Goal: Task Accomplishment & Management: Manage account settings

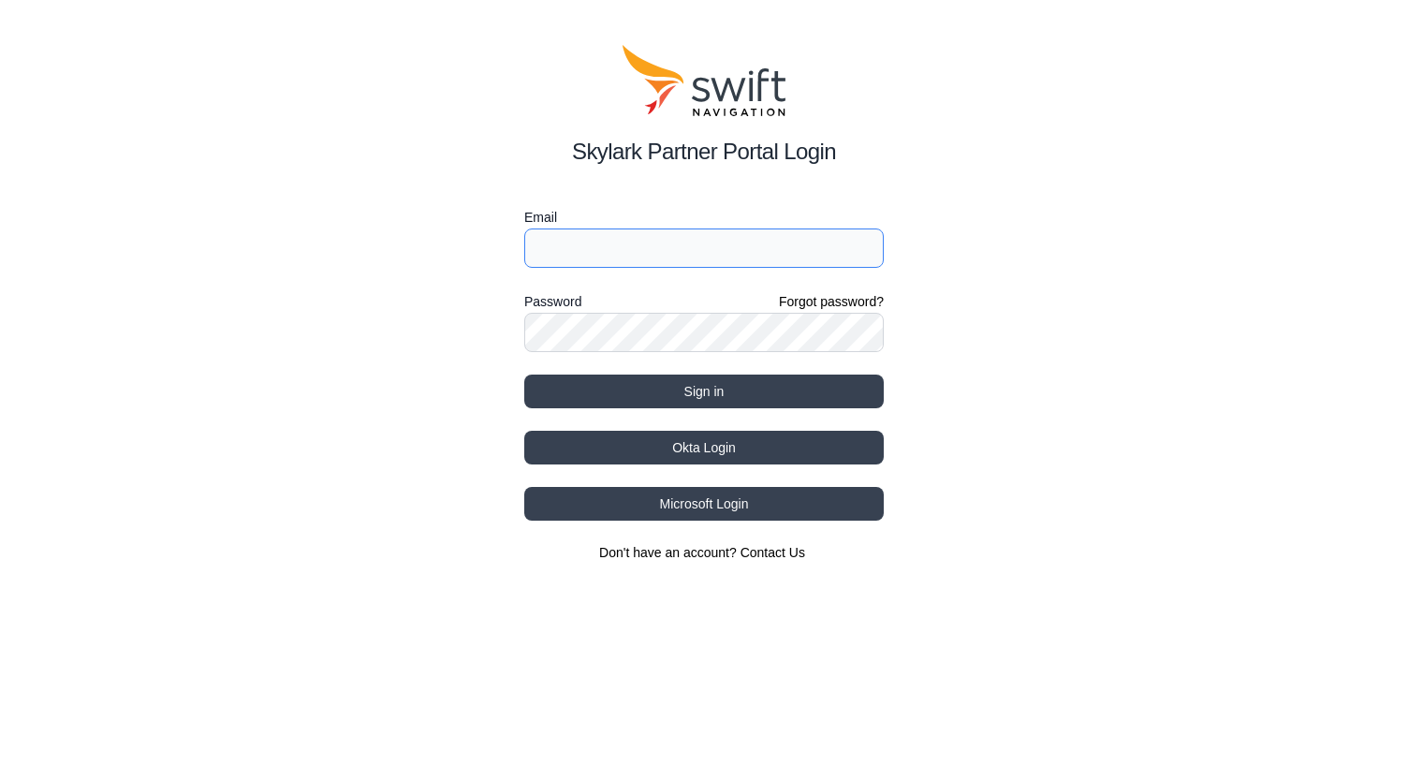
drag, startPoint x: 0, startPoint y: 0, endPoint x: 596, endPoint y: 246, distance: 644.5
click at [596, 246] on input "Email" at bounding box center [704, 247] width 360 height 39
type input "[DOMAIN_NAME][EMAIL_ADDRESS][DOMAIN_NAME]"
click at [524, 375] on button "Sign in" at bounding box center [704, 392] width 360 height 34
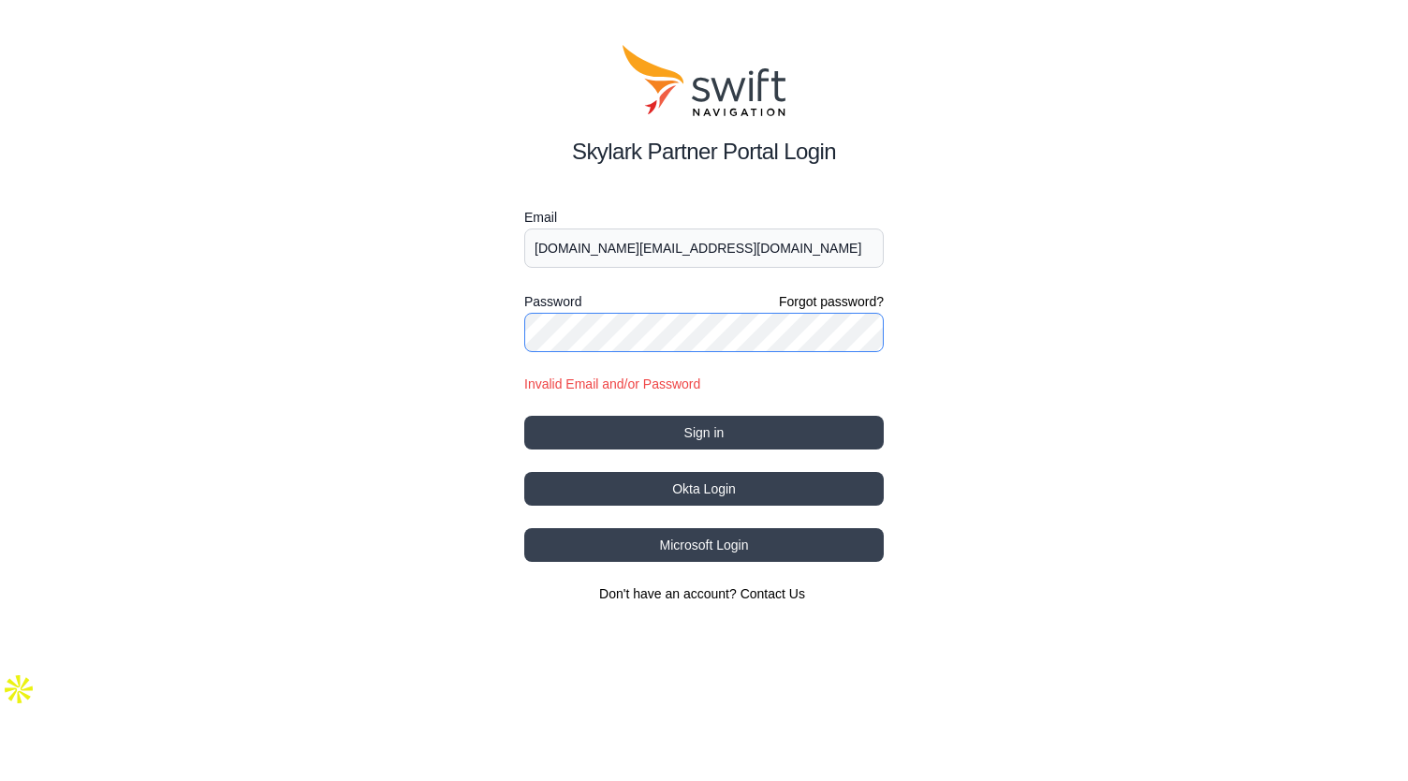
click at [524, 416] on button "Sign in" at bounding box center [704, 433] width 360 height 34
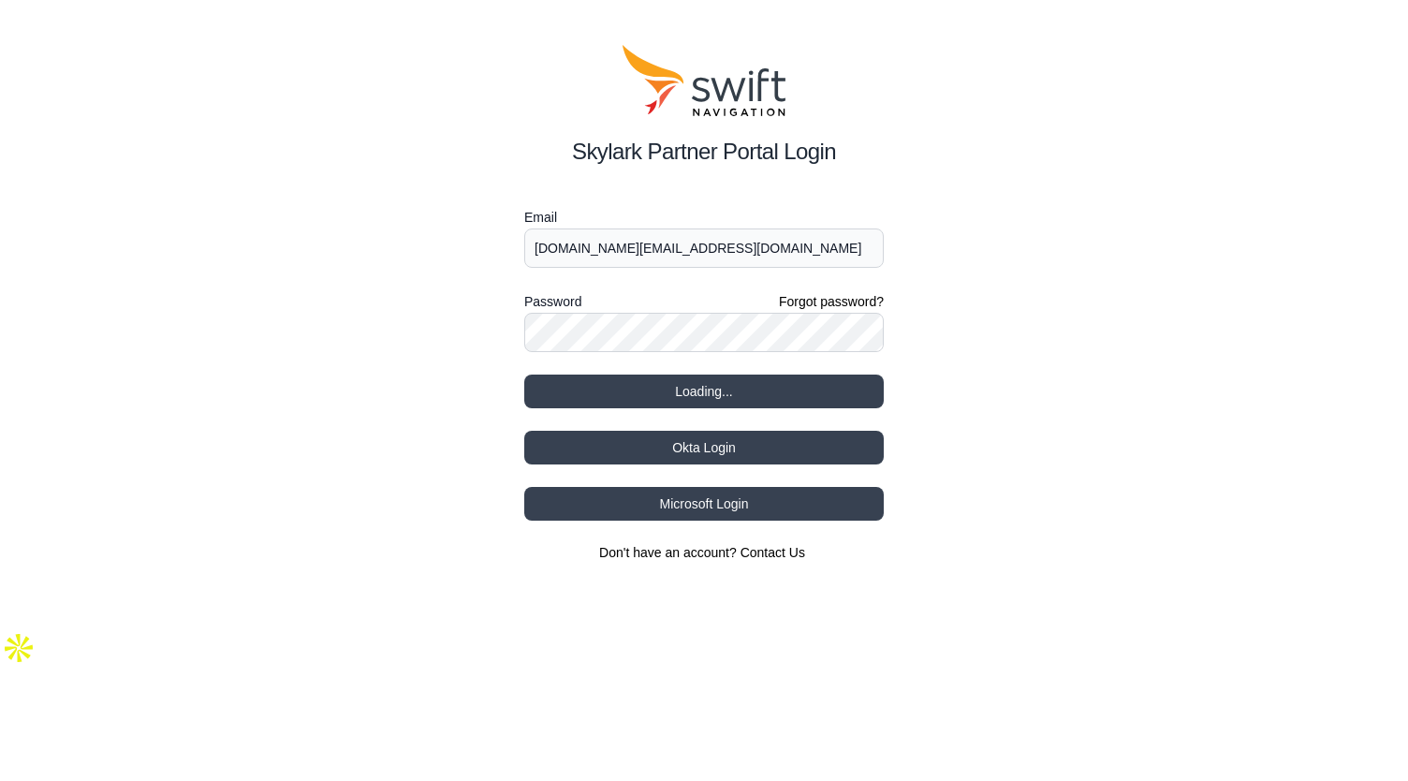
select select
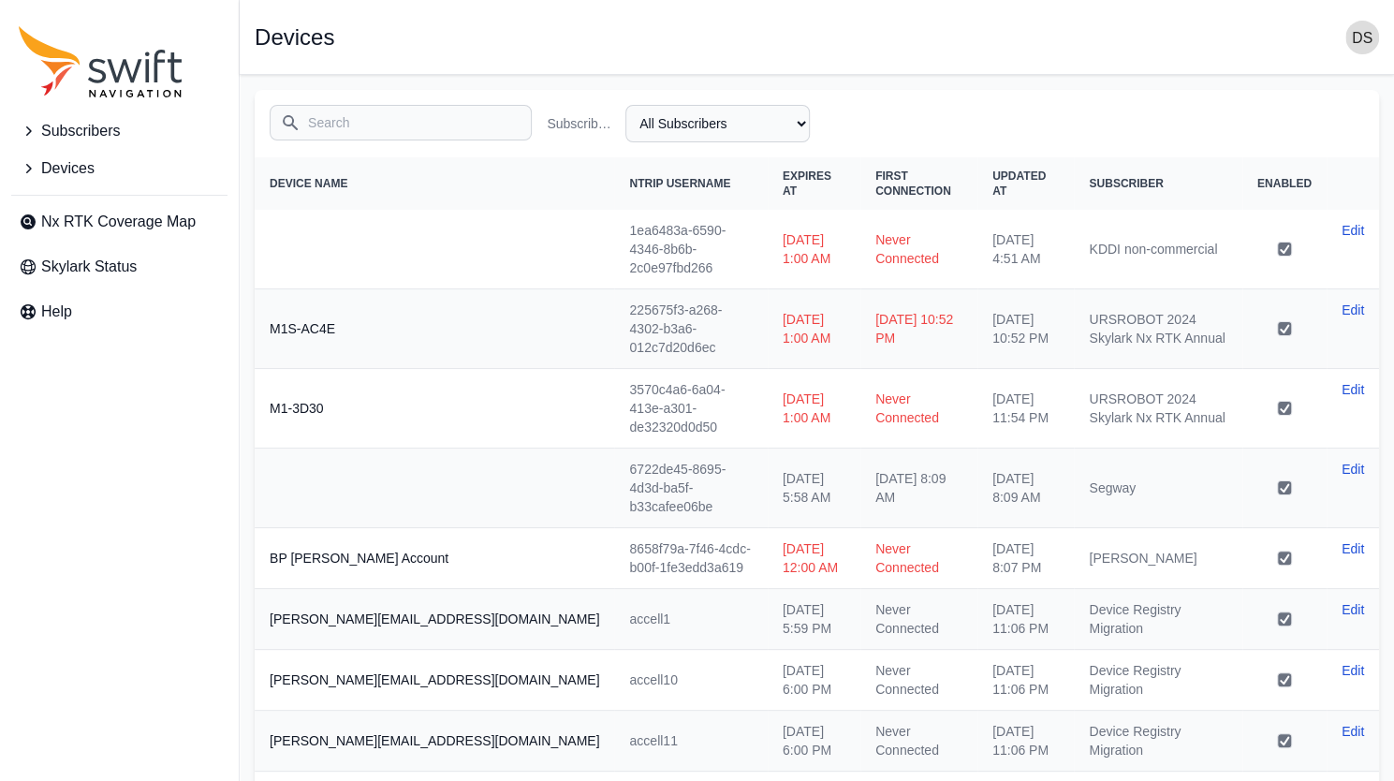
click at [115, 125] on span "Subscribers" at bounding box center [80, 131] width 79 height 22
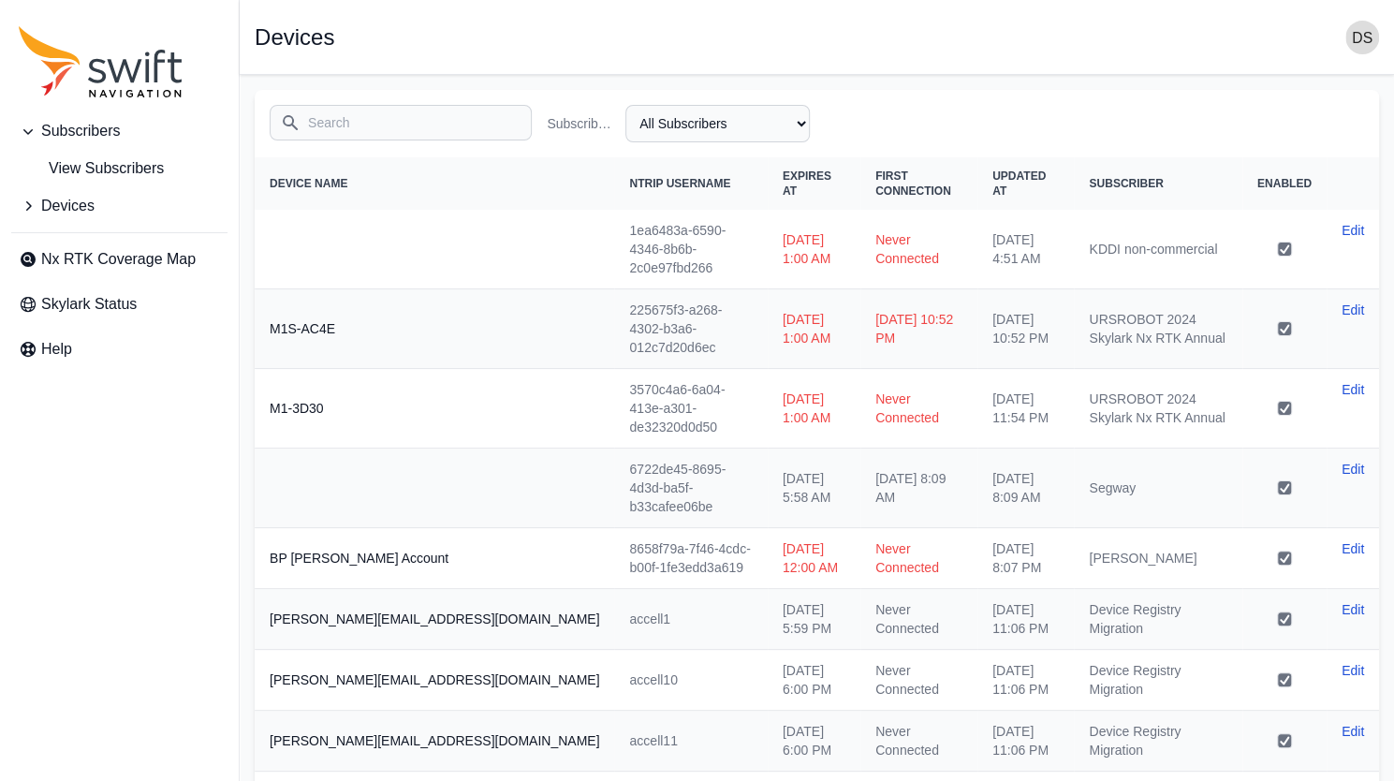
click at [370, 128] on input "Search" at bounding box center [401, 123] width 262 height 36
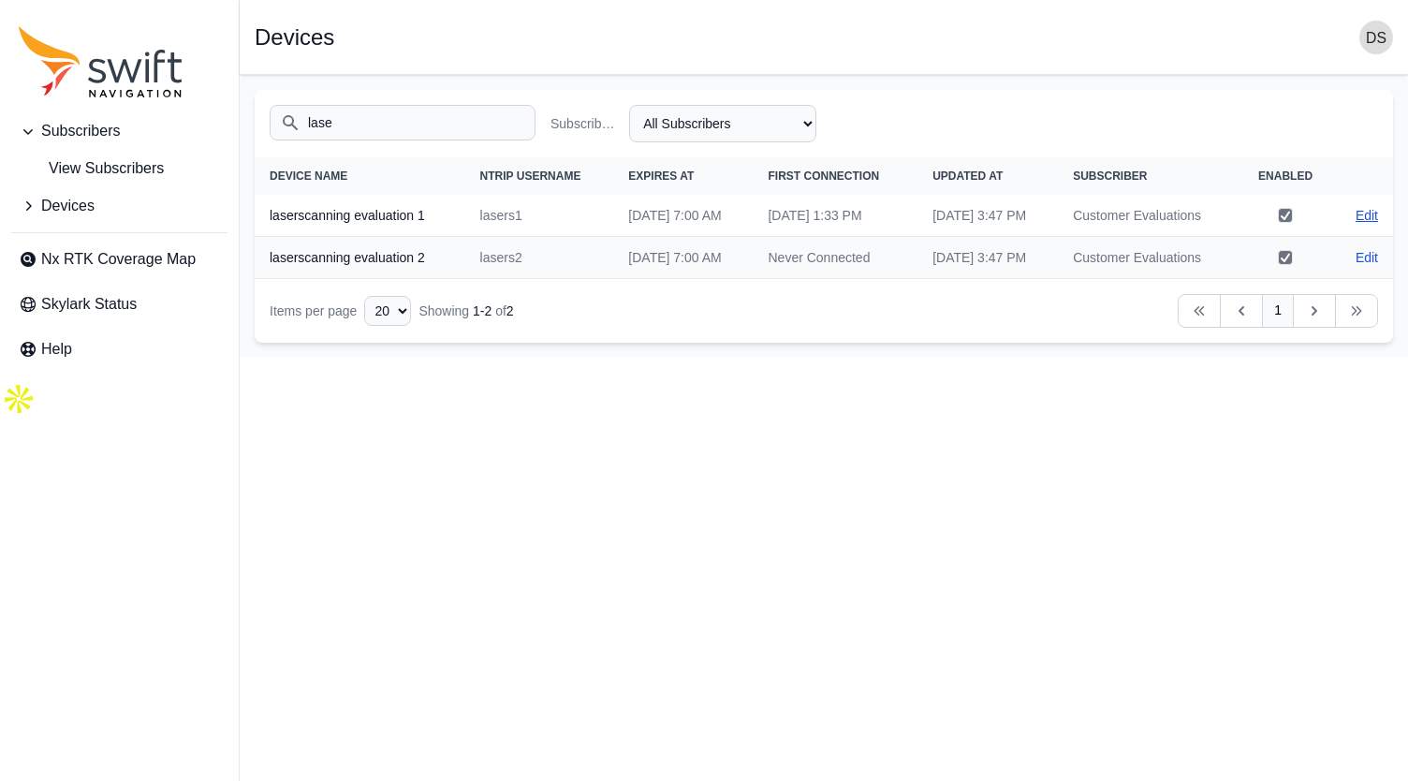
type input "lase"
click at [1376, 225] on link "Edit" at bounding box center [1367, 215] width 22 height 19
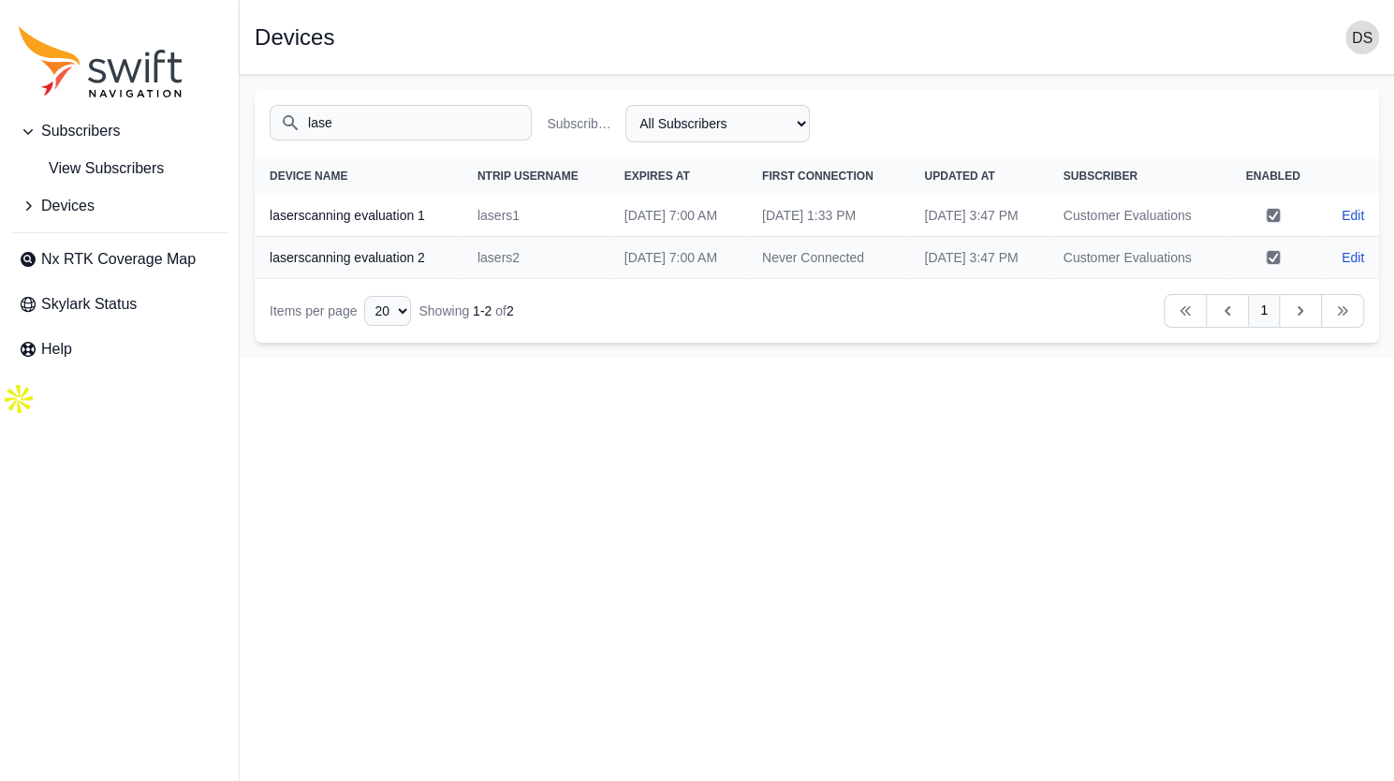
select select "b08fe607-8061-4d54-a8c6-9510cda8b11f"
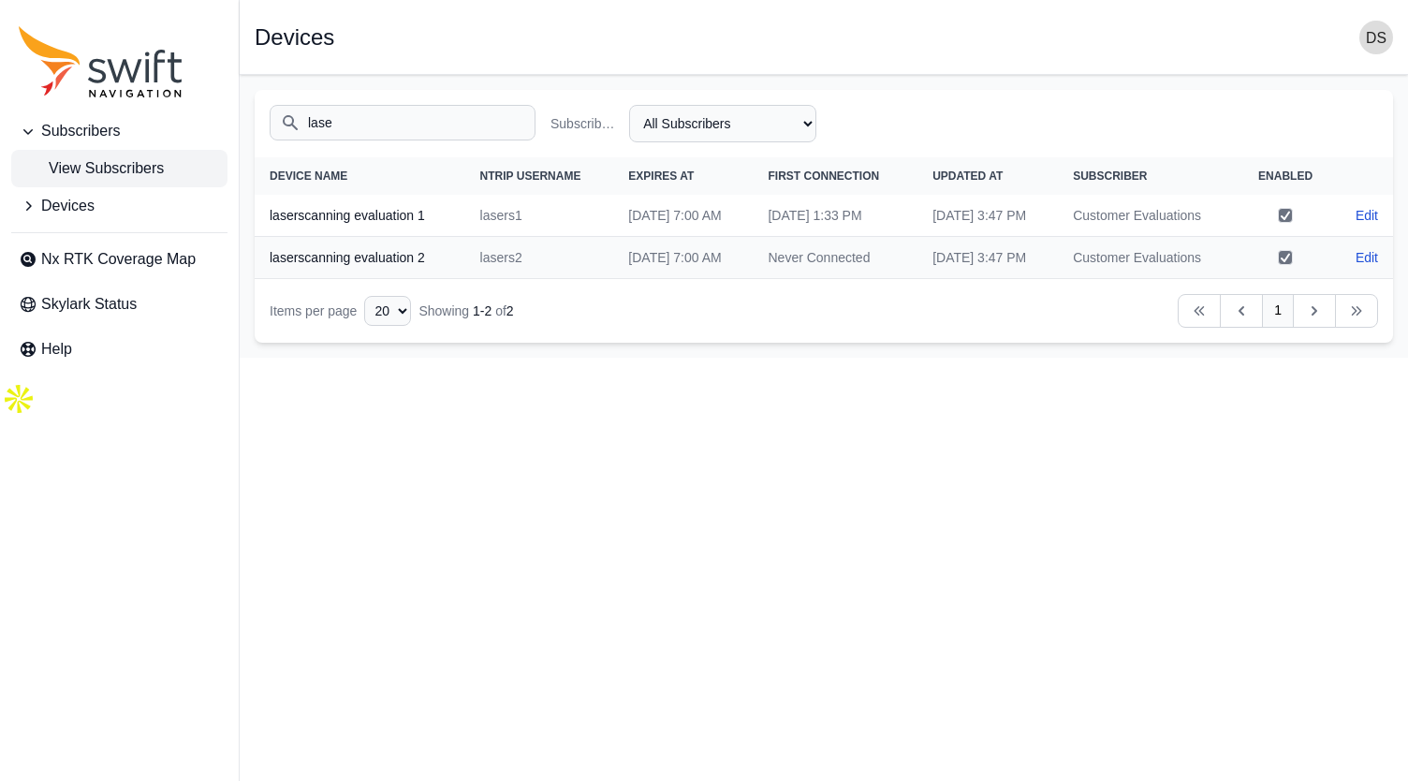
click at [125, 166] on span "View Subscribers" at bounding box center [91, 168] width 145 height 22
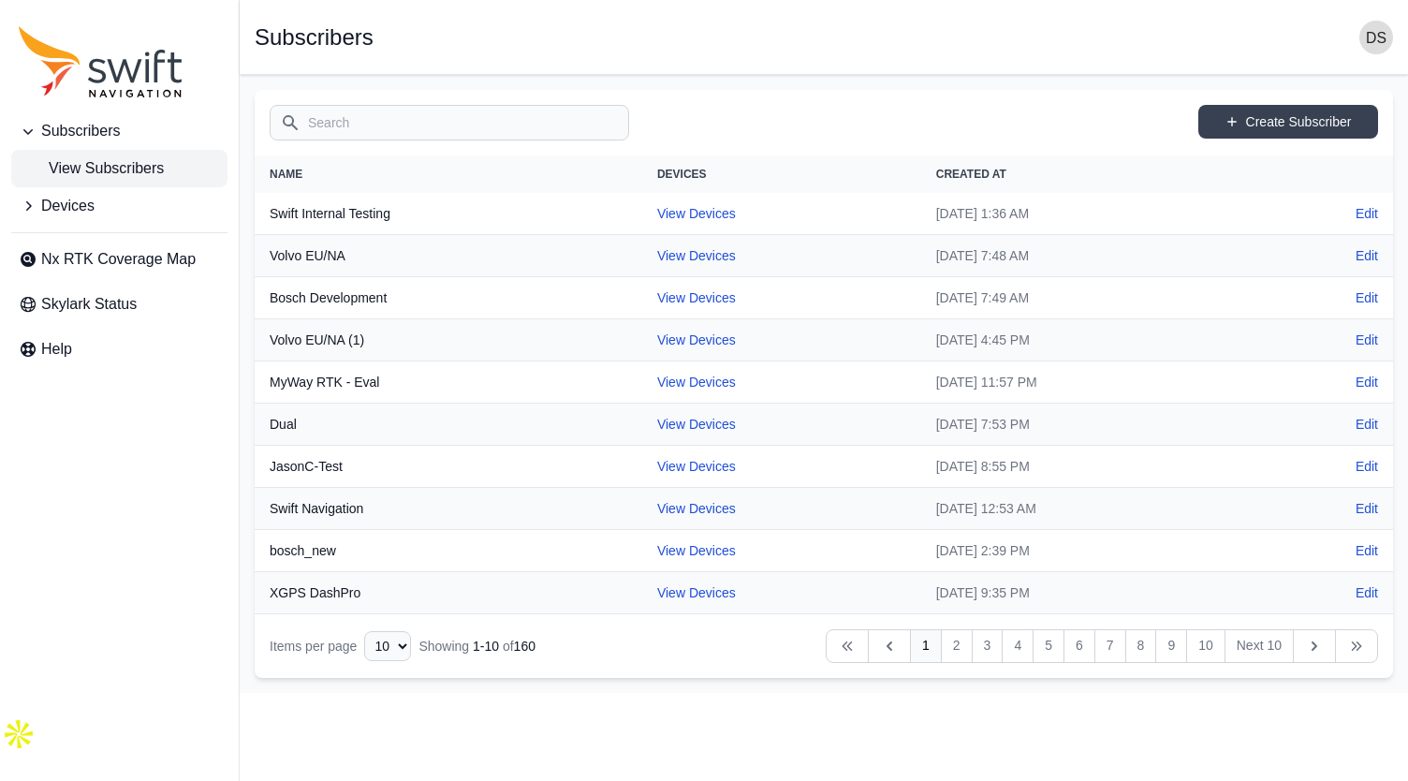
click at [97, 125] on span "Subscribers" at bounding box center [80, 131] width 79 height 22
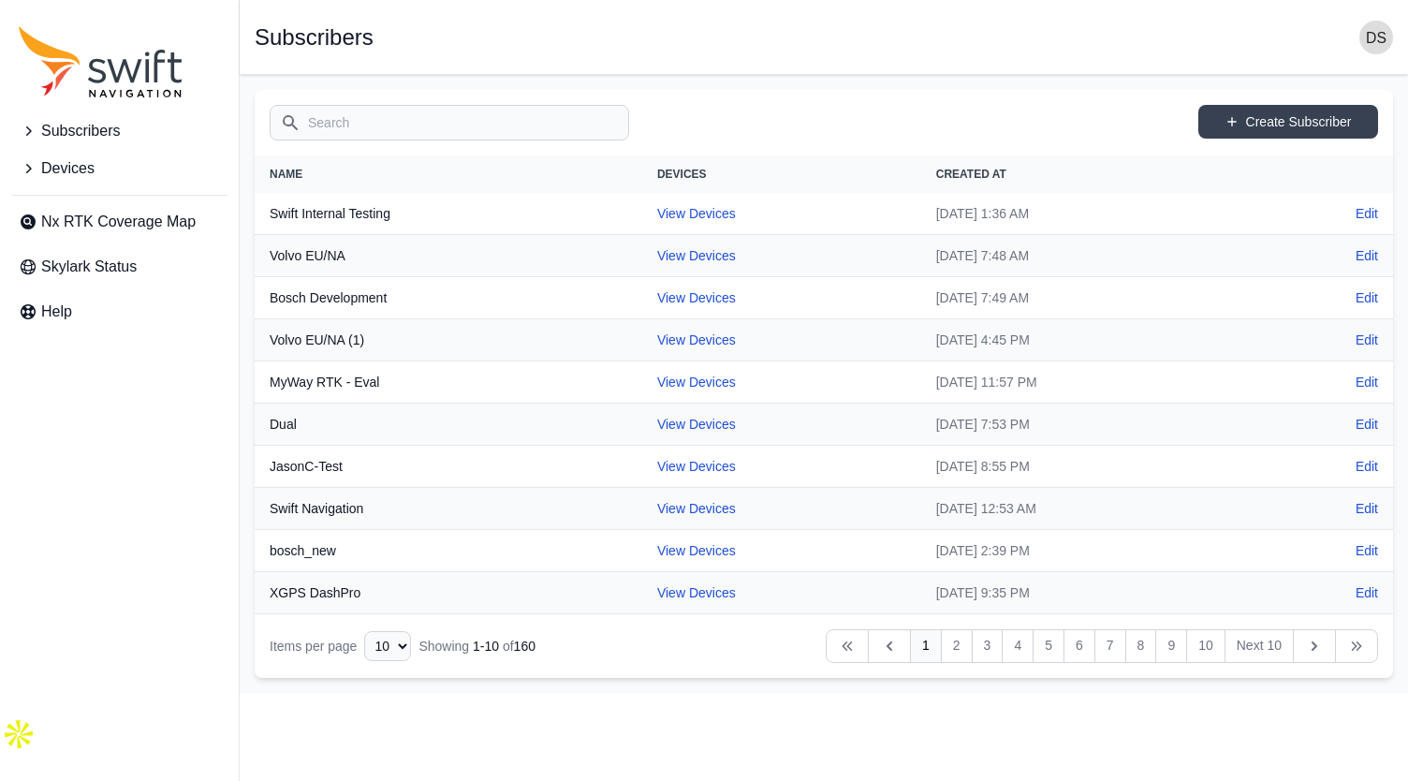
click at [97, 125] on span "Subscribers" at bounding box center [80, 131] width 79 height 22
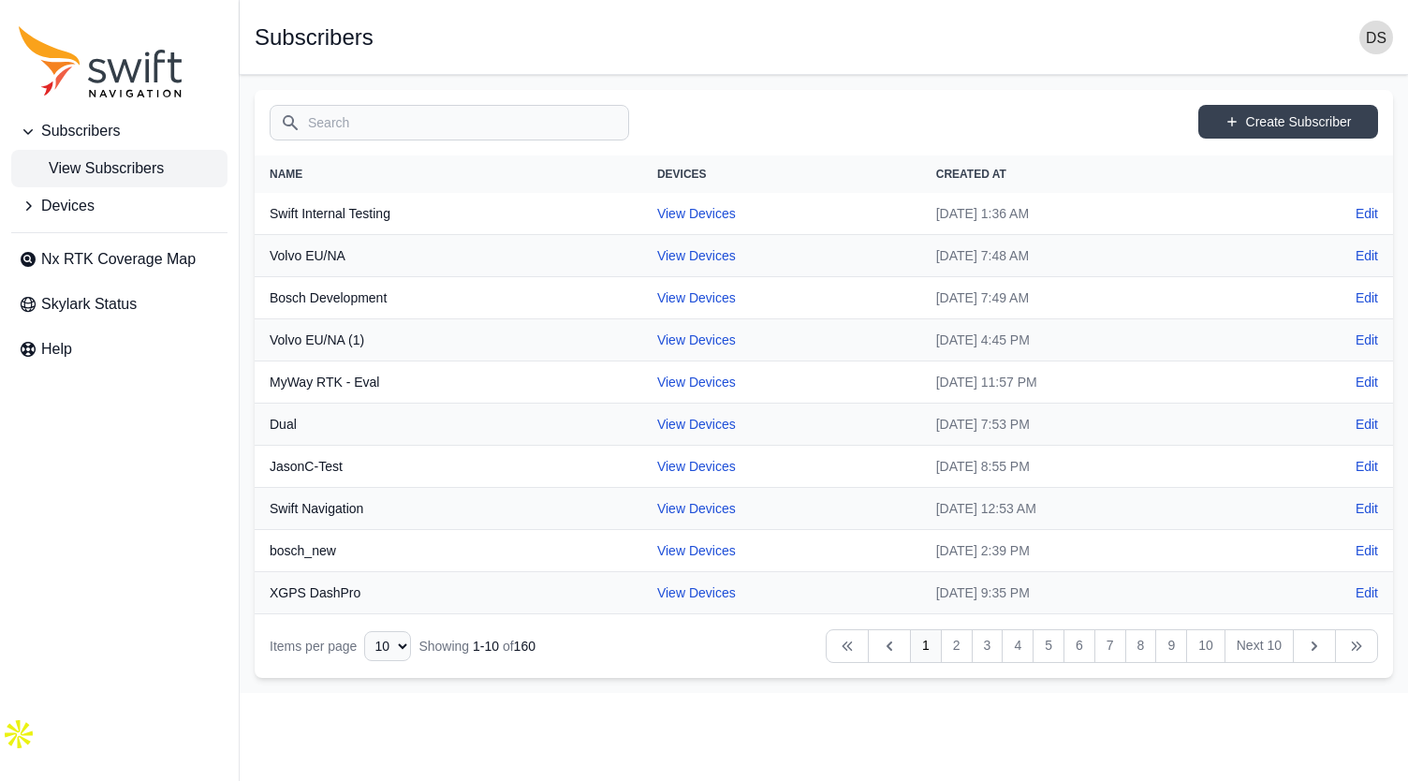
click at [116, 205] on button "Devices" at bounding box center [119, 205] width 216 height 37
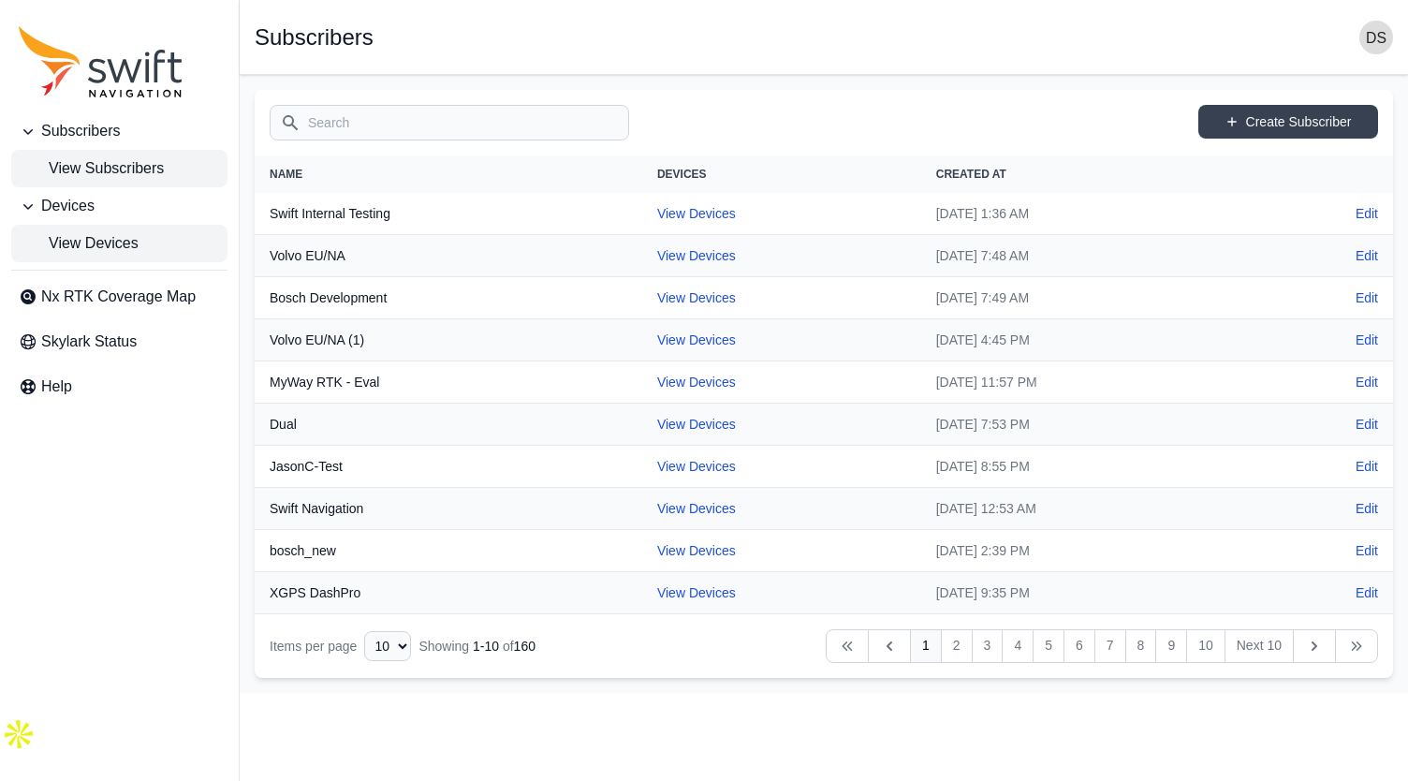
click at [110, 231] on link "View Devices" at bounding box center [119, 243] width 216 height 37
